Goal: Ask a question: Seek information or help from site administrators or community

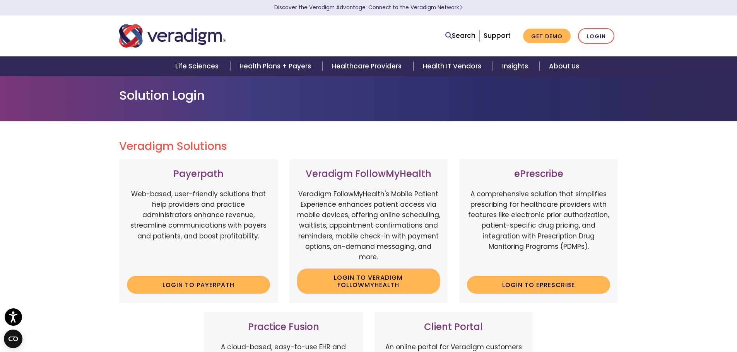
click at [655, 298] on div "Veradigm Solutions Payerpath Web-based, user-friendly solutions that help provi…" at bounding box center [368, 352] width 737 height 463
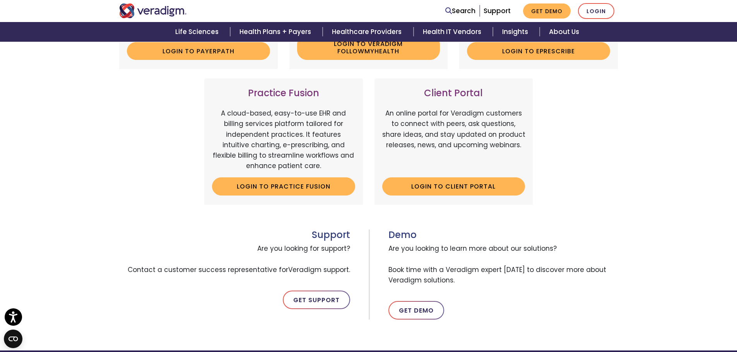
scroll to position [271, 0]
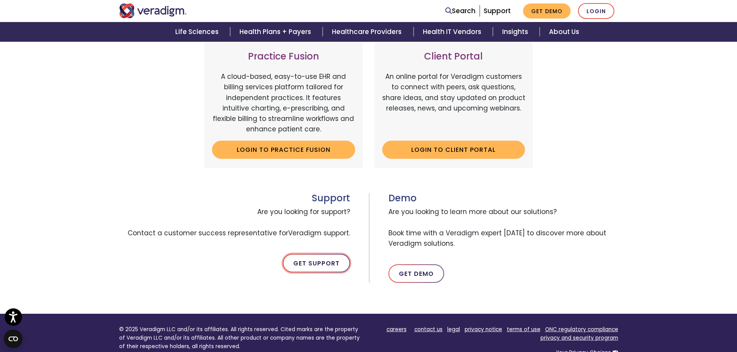
click at [310, 261] on link "Get Support" at bounding box center [316, 263] width 67 height 19
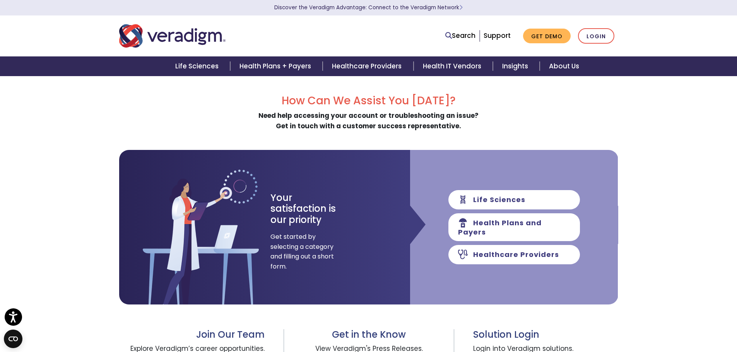
click at [395, 99] on h2 "How Can We Assist You [DATE]?" at bounding box center [368, 100] width 499 height 13
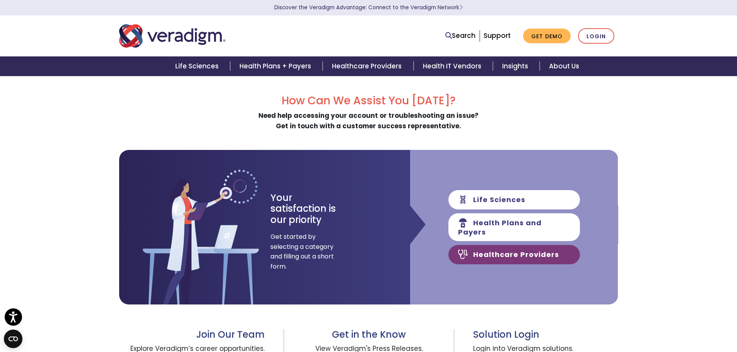
click at [517, 252] on link "Healthcare Providers" at bounding box center [514, 254] width 132 height 19
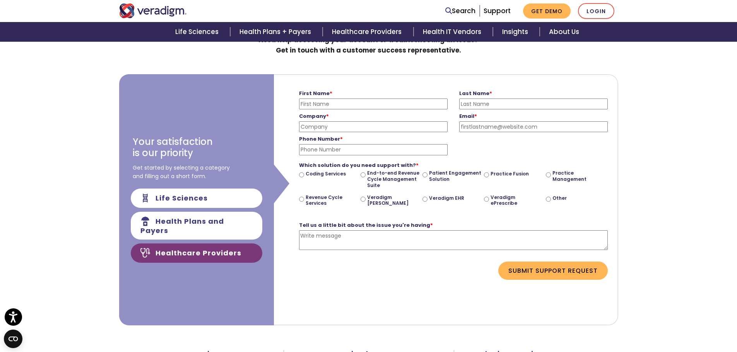
scroll to position [77, 0]
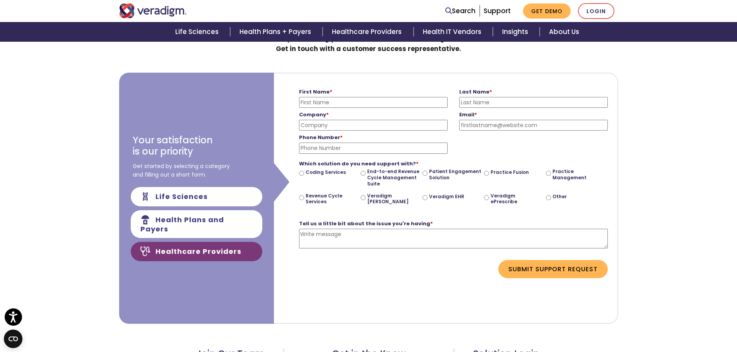
click at [328, 104] on input "First Name *" at bounding box center [373, 102] width 149 height 11
click at [330, 100] on input "First Name *" at bounding box center [373, 102] width 149 height 11
type input "[PERSON_NAME]"
type input "[GEOGRAPHIC_DATA][US_STATE]"
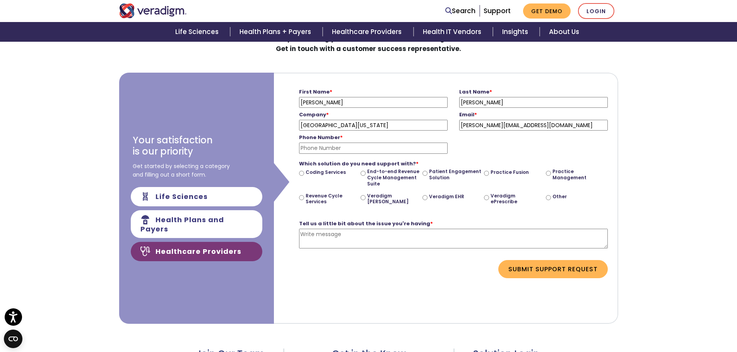
type input "[PERSON_NAME][EMAIL_ADDRESS][DOMAIN_NAME]"
click at [342, 146] on input "Phone Number *" at bounding box center [373, 148] width 149 height 11
paste input "[PHONE_NUMBER]"
type input "[PHONE_NUMBER]"
click at [573, 141] on div "Phone Number * [PHONE_NUMBER] Please enter a valid phone number" at bounding box center [453, 142] width 320 height 23
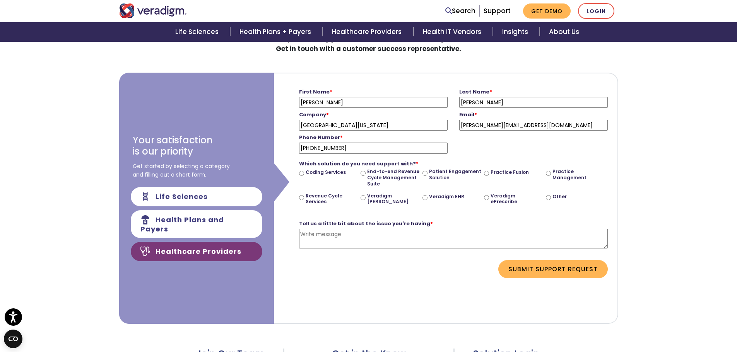
click at [546, 173] on input "Practice Management" at bounding box center [548, 173] width 5 height 5
radio input "true"
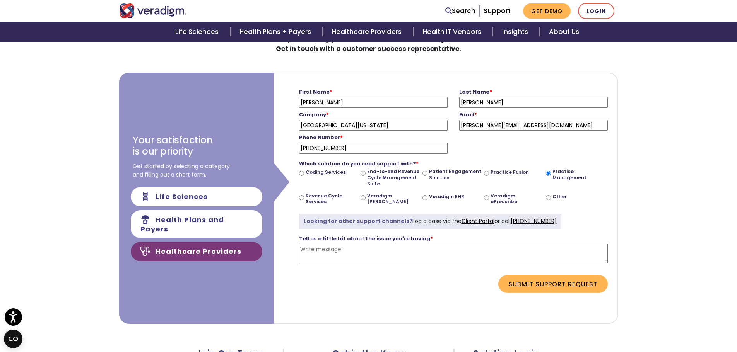
click at [465, 311] on div "First Name * [PERSON_NAME] Please enter your first name Last Name * [PERSON_NAM…" at bounding box center [446, 198] width 344 height 251
drag, startPoint x: 504, startPoint y: 222, endPoint x: 553, endPoint y: 221, distance: 48.7
click at [553, 221] on div "Looking for other support channels? Log a case via the Client Portal or call [P…" at bounding box center [430, 221] width 262 height 15
click at [552, 222] on div "Looking for other support channels? Log a case via the Client Portal or call [P…" at bounding box center [430, 221] width 262 height 15
drag, startPoint x: 552, startPoint y: 221, endPoint x: 512, endPoint y: 224, distance: 40.4
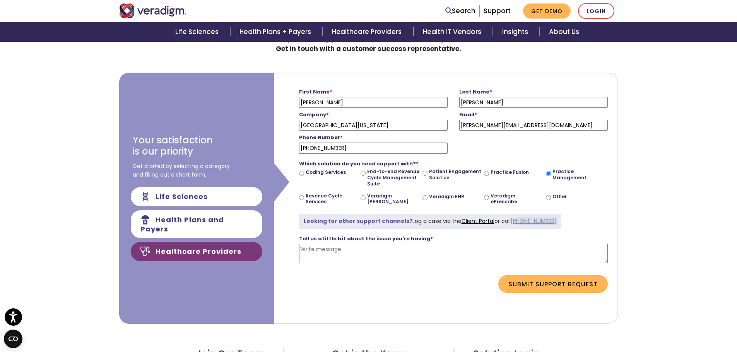
click at [512, 224] on div "Looking for other support channels? Log a case via the Client Portal or call [P…" at bounding box center [430, 221] width 262 height 15
copy link "[PHONE_NUMBER]"
click at [62, 137] on div "How Can We Assist You [DATE]? Need help accessing your account or troubleshooti…" at bounding box center [368, 265] width 737 height 535
